Goal: Task Accomplishment & Management: Use online tool/utility

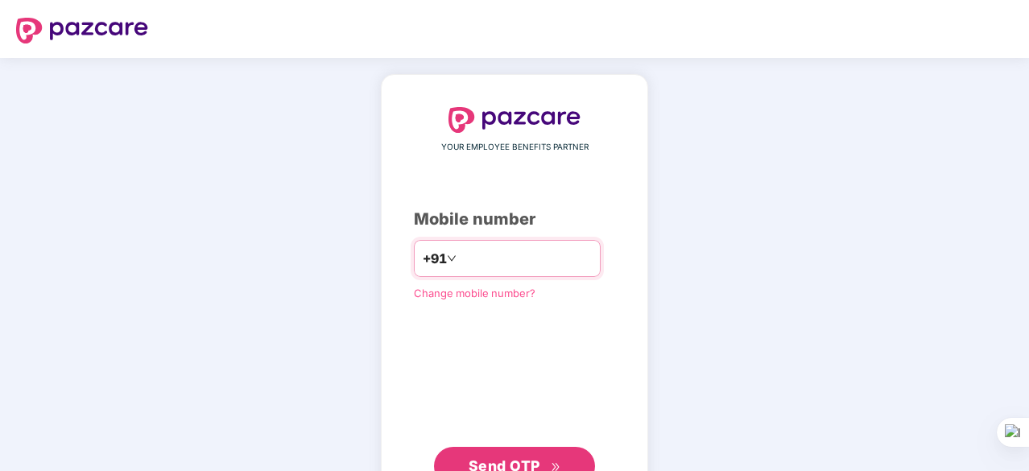
click at [482, 250] on input "number" at bounding box center [526, 258] width 132 height 26
type input "**********"
click at [502, 453] on span "Send OTP" at bounding box center [514, 464] width 93 height 23
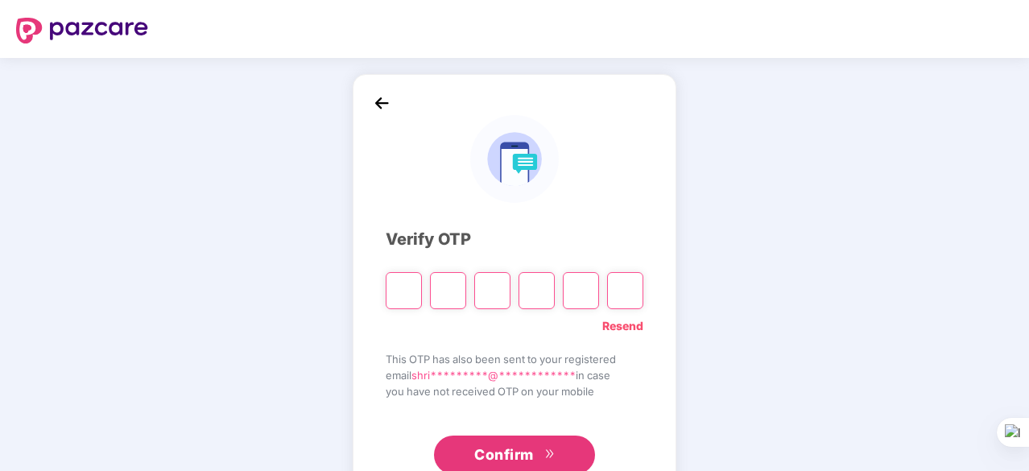
type input "*"
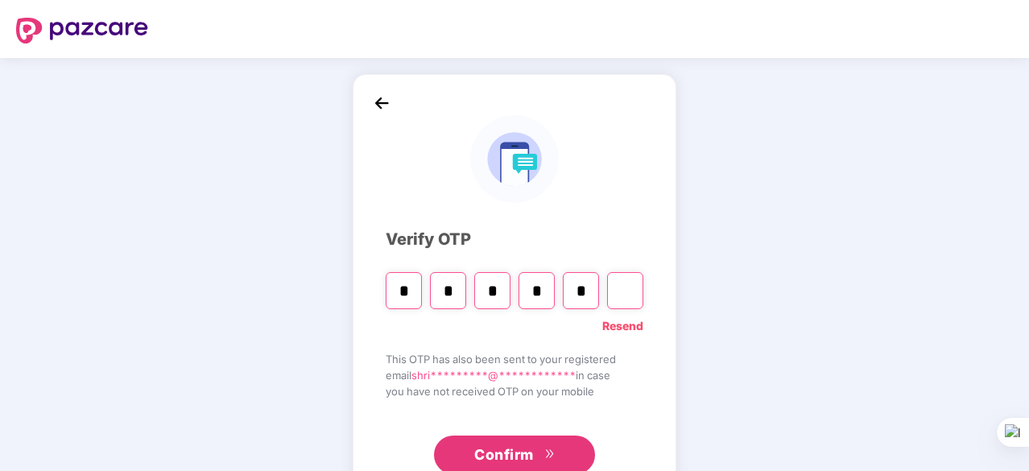
type input "*"
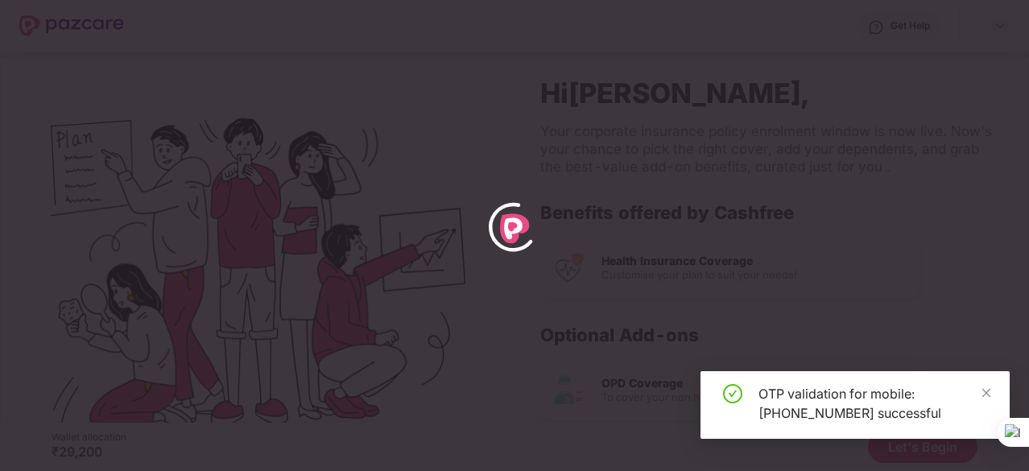
click at [996, 395] on div "OTP validation for mobile: +919804812158 successful" at bounding box center [854, 405] width 309 height 68
click at [984, 390] on icon "close" at bounding box center [985, 392] width 11 height 11
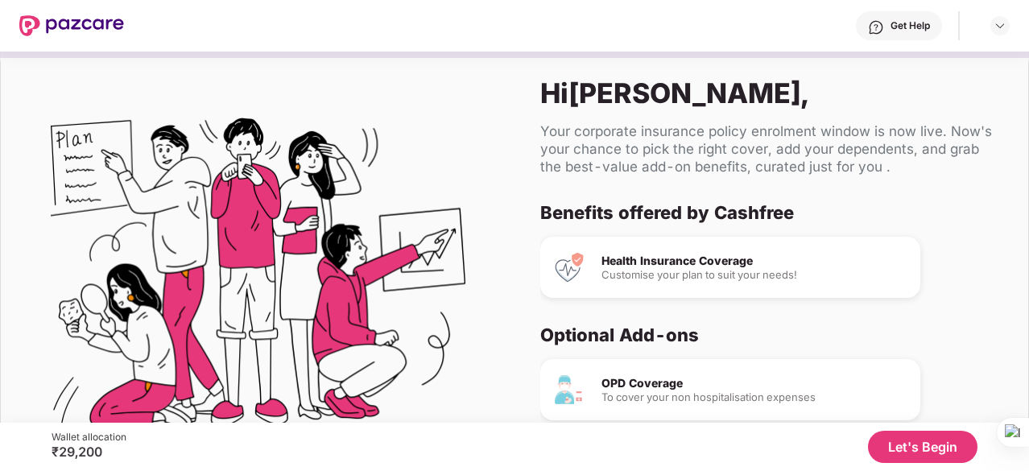
click at [712, 263] on div "Health Insurance Coverage" at bounding box center [754, 260] width 306 height 11
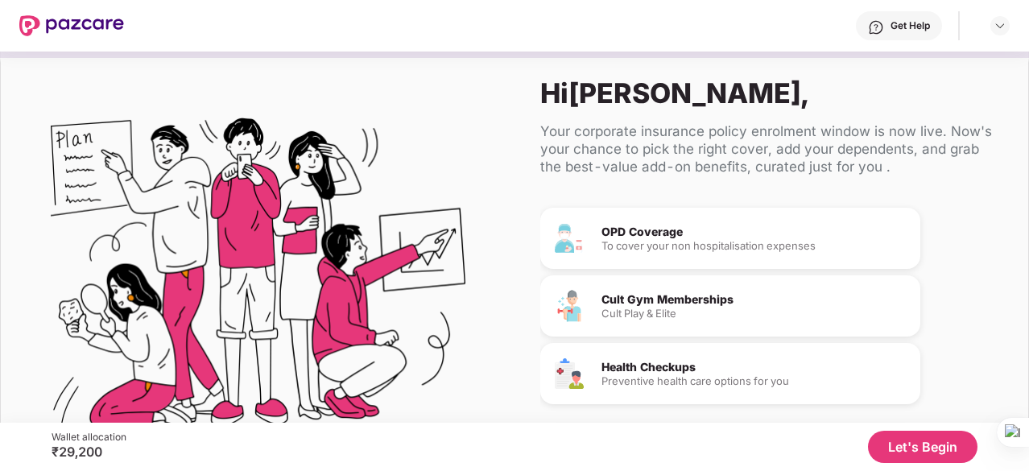
click at [903, 447] on button "Let's Begin" at bounding box center [922, 447] width 109 height 32
